Goal: Browse casually: Explore the website without a specific task or goal

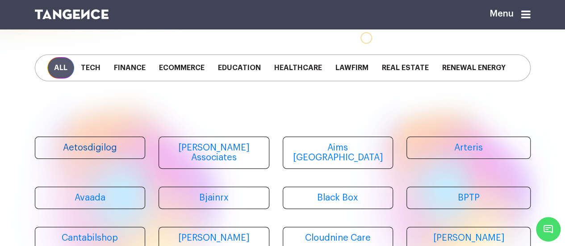
scroll to position [49, 0]
click at [108, 155] on link "Aetosdigilog" at bounding box center [90, 147] width 111 height 22
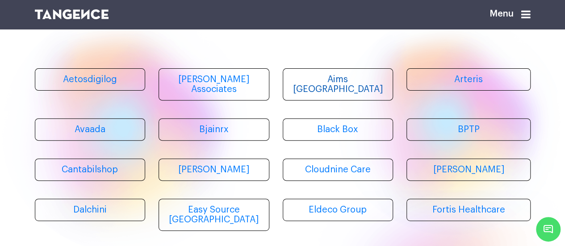
scroll to position [132, 0]
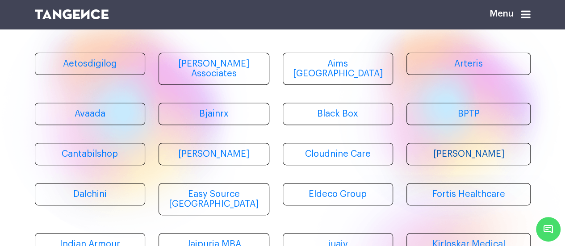
click at [471, 149] on link "[PERSON_NAME]" at bounding box center [468, 154] width 124 height 22
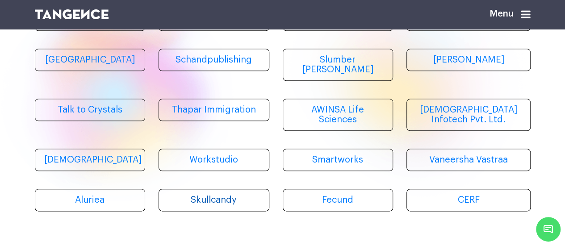
scroll to position [438, 0]
click at [227, 189] on link "Skullcandy" at bounding box center [214, 200] width 111 height 22
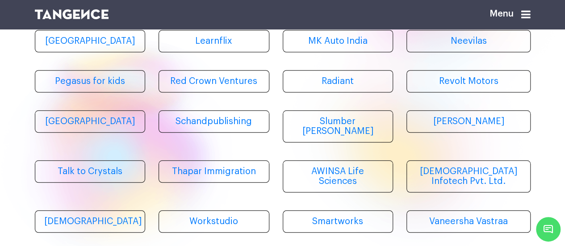
scroll to position [375, 0]
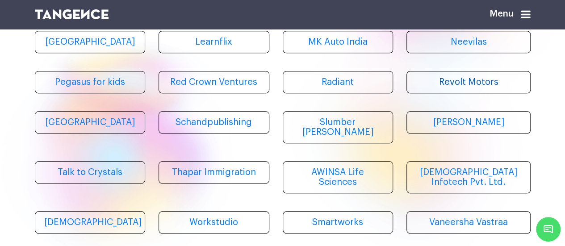
click at [468, 71] on link "Revolt Motors" at bounding box center [468, 82] width 124 height 22
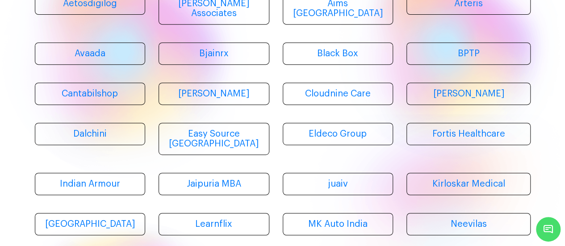
scroll to position [0, 0]
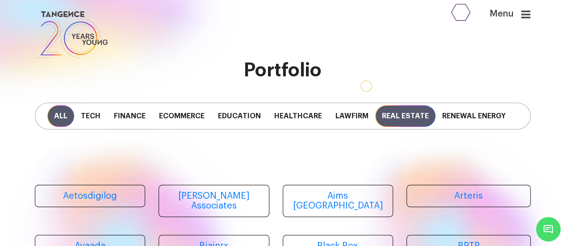
click at [392, 117] on span "Real Estate" at bounding box center [405, 115] width 60 height 21
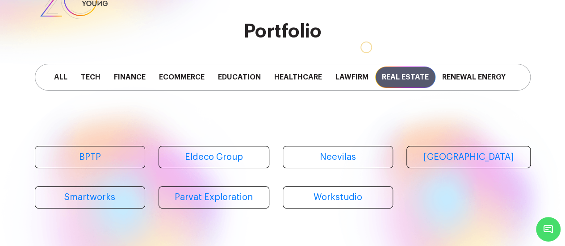
scroll to position [39, 0]
drag, startPoint x: 468, startPoint y: 63, endPoint x: 475, endPoint y: 99, distance: 36.5
click at [475, 99] on div "All Tech Finance Ecommerce Education Healthcare Lawfirm Real Estate Renewal Ene…" at bounding box center [282, 76] width 509 height 71
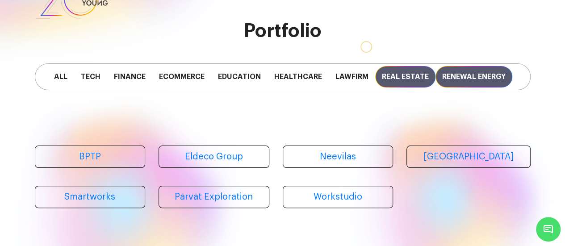
click at [473, 72] on span "Renewal Energy" at bounding box center [474, 76] width 77 height 21
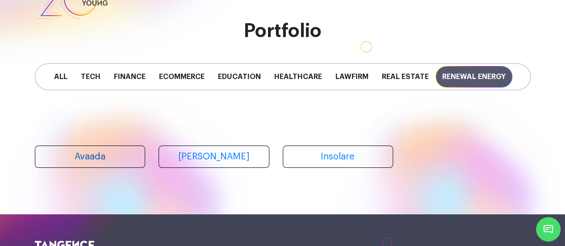
click at [105, 161] on link "Avaada" at bounding box center [90, 157] width 111 height 22
